Goal: Find specific page/section: Find specific page/section

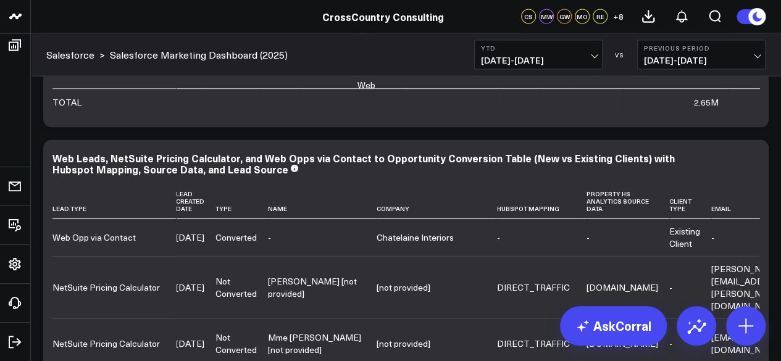
scroll to position [1396, 0]
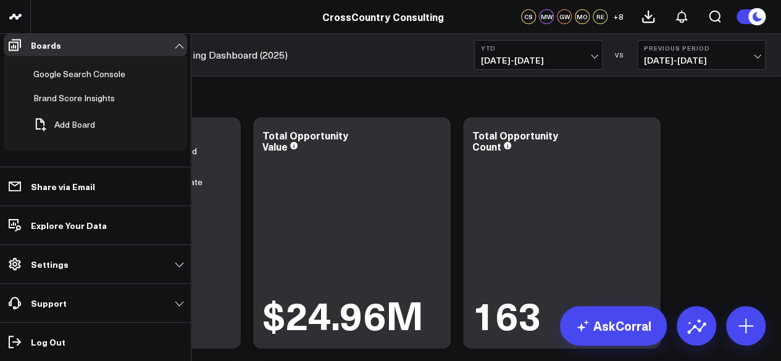
scroll to position [465, 0]
click at [60, 31] on span "Monthly Leads, Conferences, and Events report" at bounding box center [68, 15] width 70 height 31
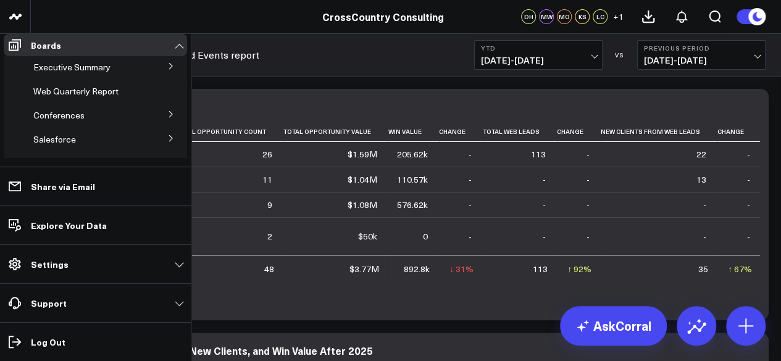
click at [167, 142] on icon at bounding box center [170, 138] width 7 height 7
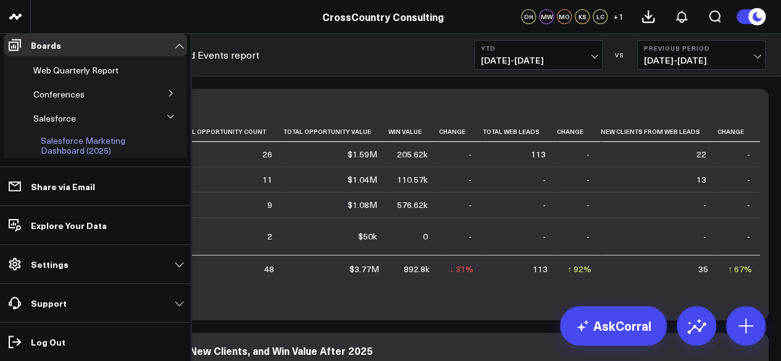
click at [83, 152] on span "Salesforce Marketing Dashboard (2025)" at bounding box center [83, 146] width 85 height 22
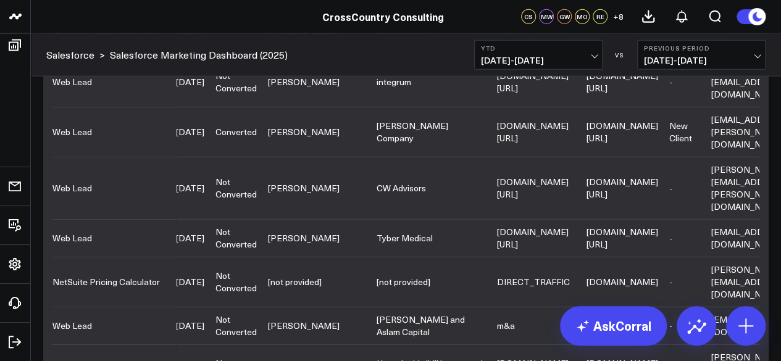
scroll to position [1517, 0]
